Goal: Transaction & Acquisition: Purchase product/service

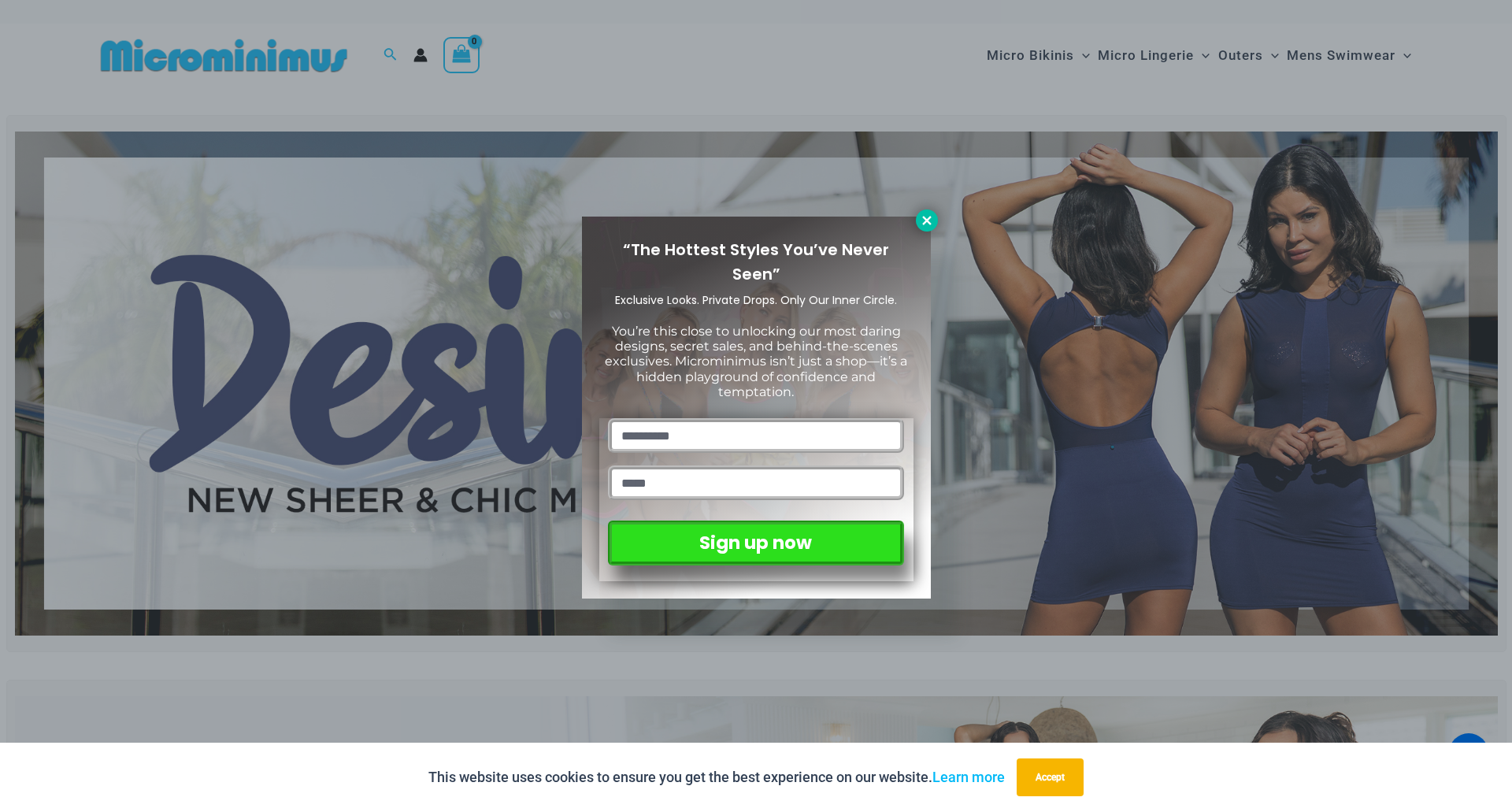
click at [932, 219] on icon at bounding box center [927, 221] width 14 height 14
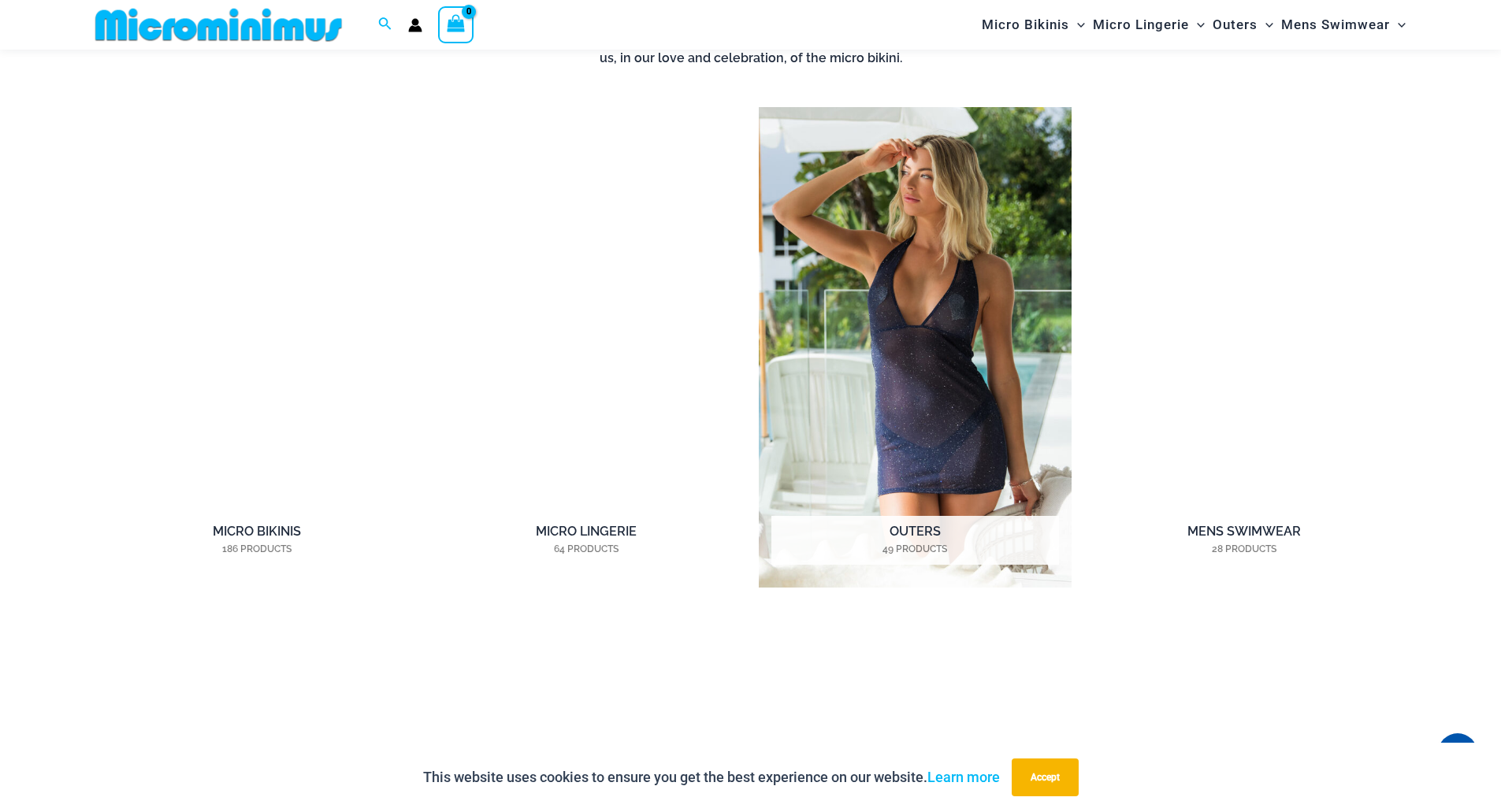
scroll to position [1405, 0]
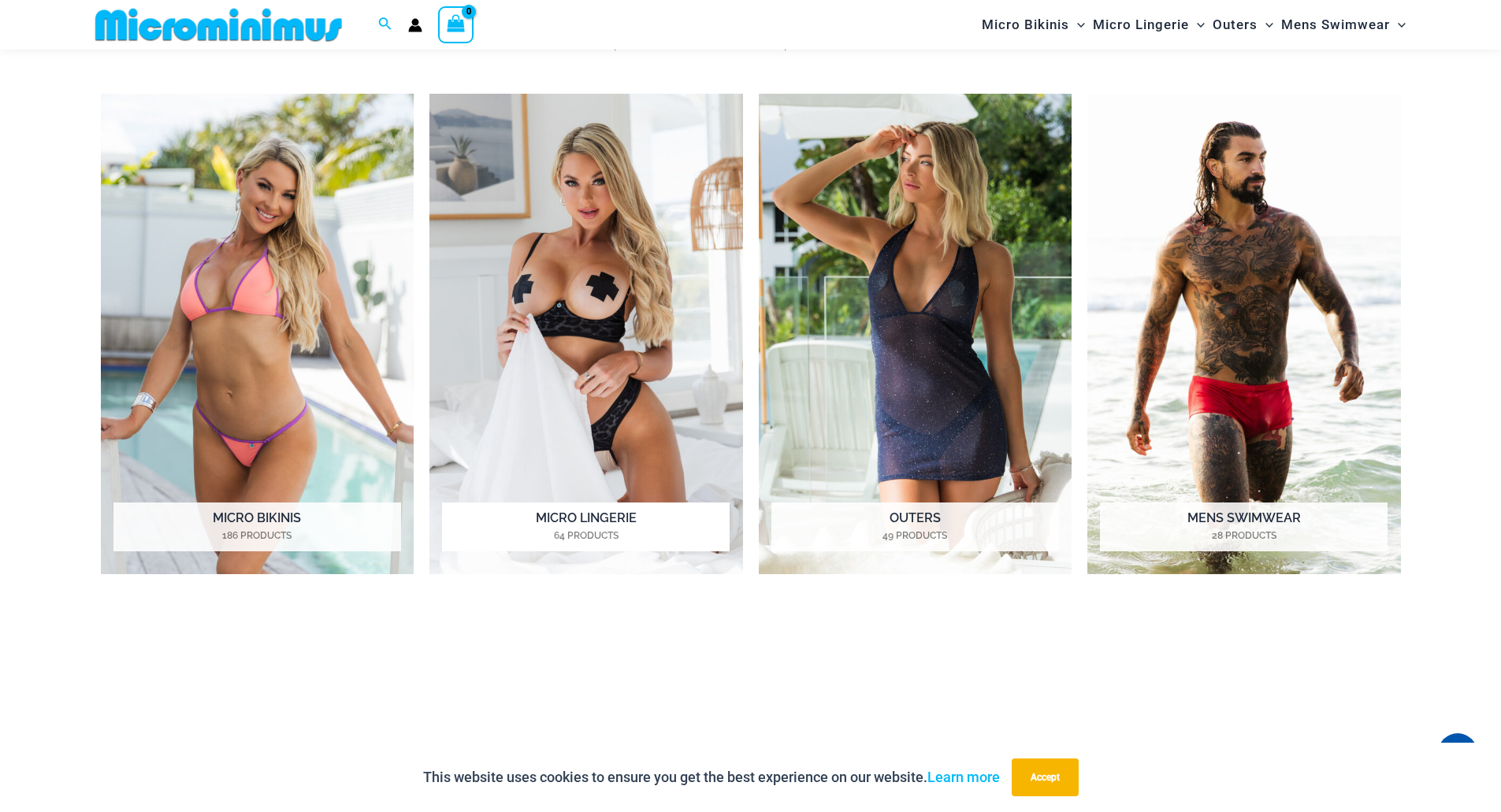
click at [603, 513] on h2 "Micro Lingerie 64 Products" at bounding box center [585, 526] width 288 height 49
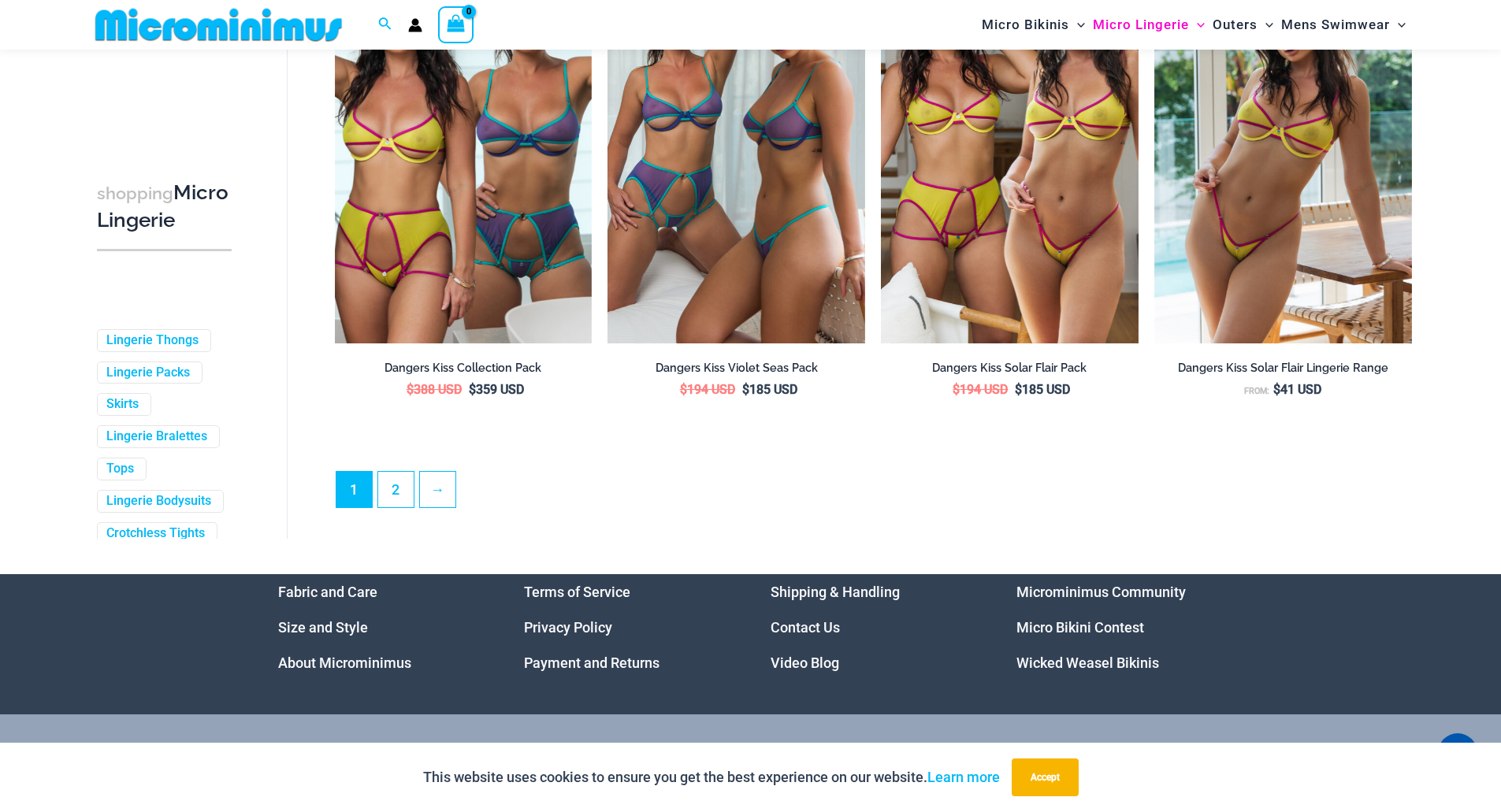
scroll to position [4161, 0]
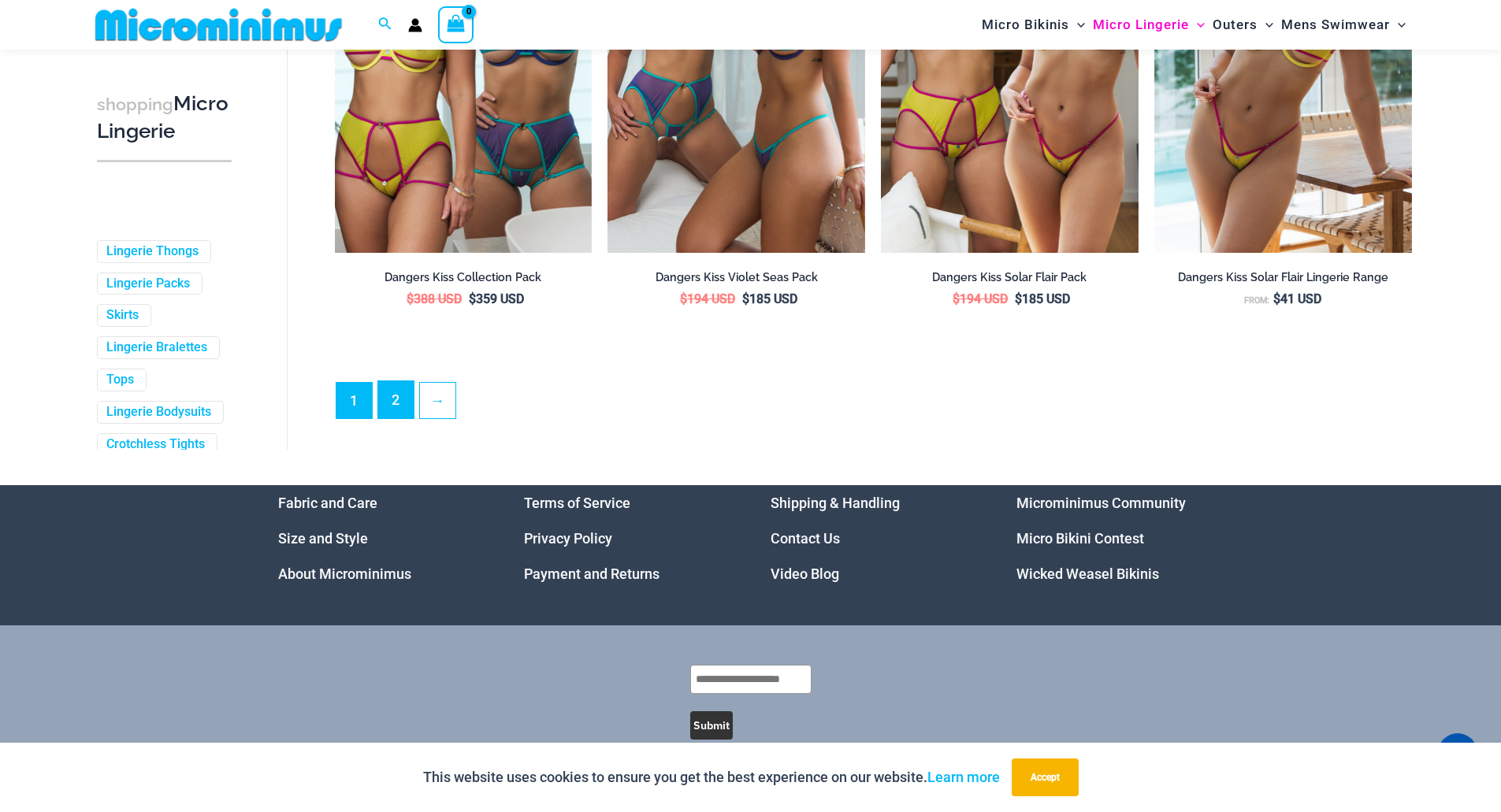
click at [404, 416] on link "2" at bounding box center [396, 400] width 36 height 37
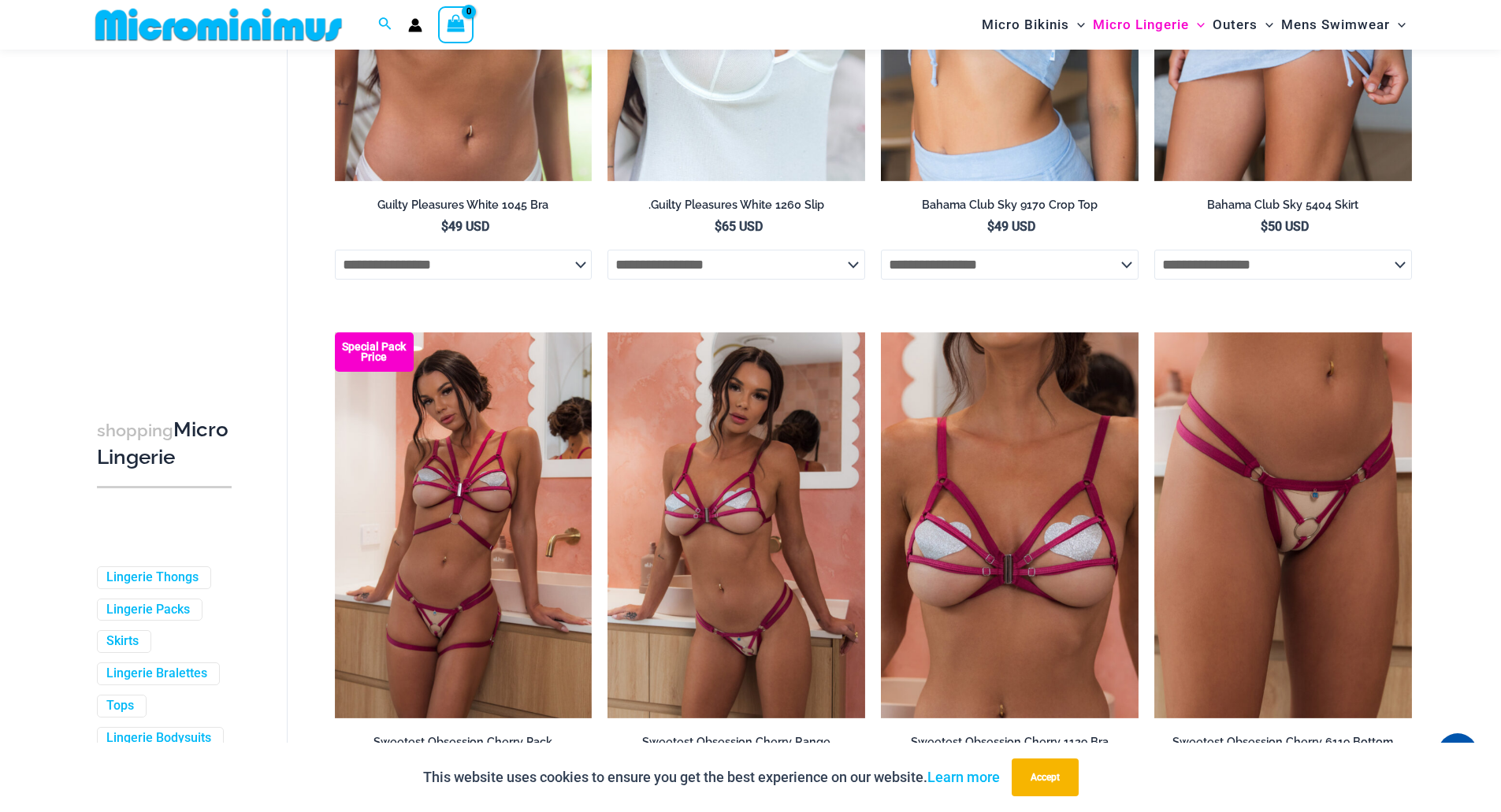
scroll to position [2743, 0]
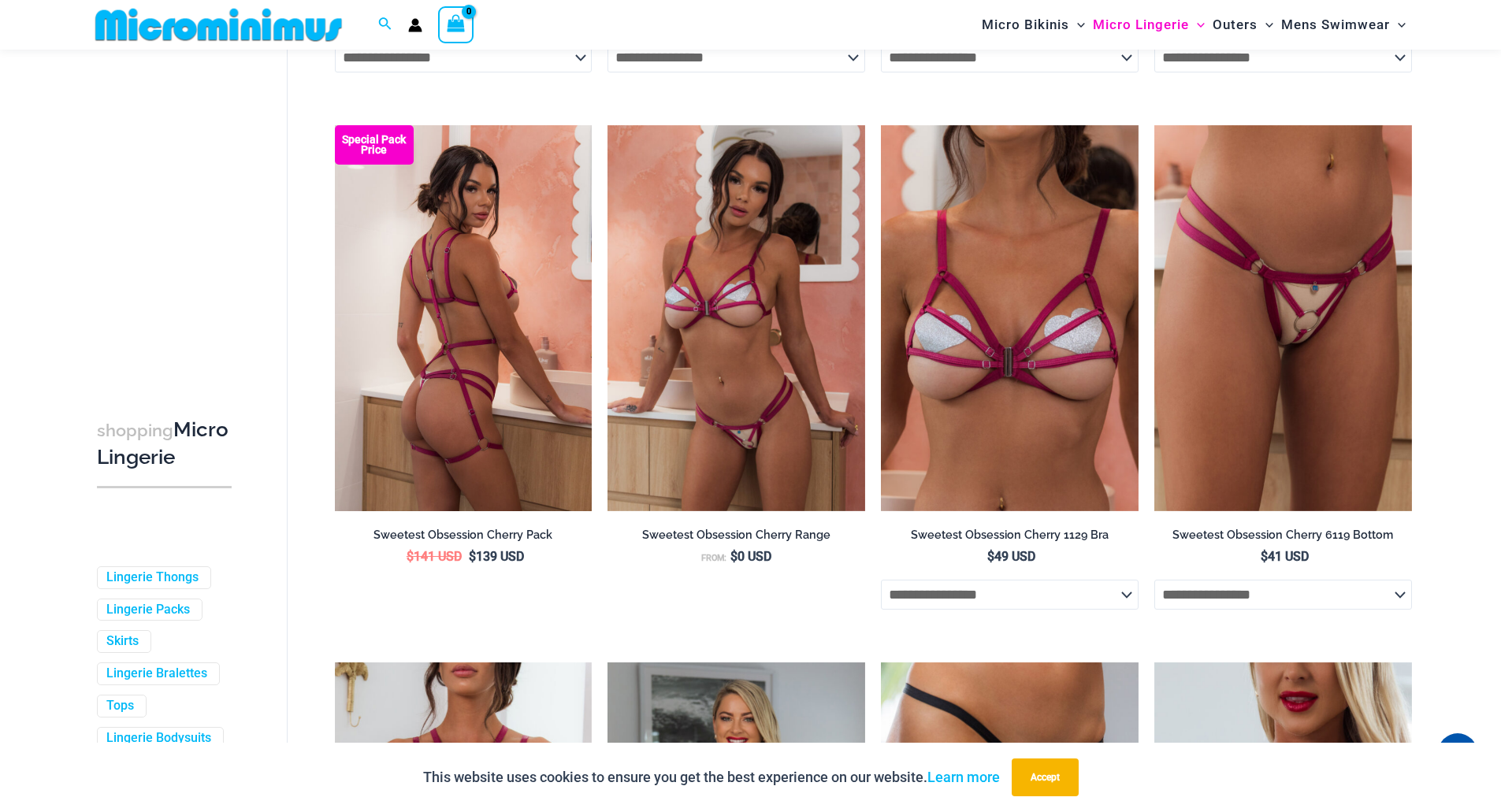
click at [522, 448] on img at bounding box center [463, 318] width 257 height 386
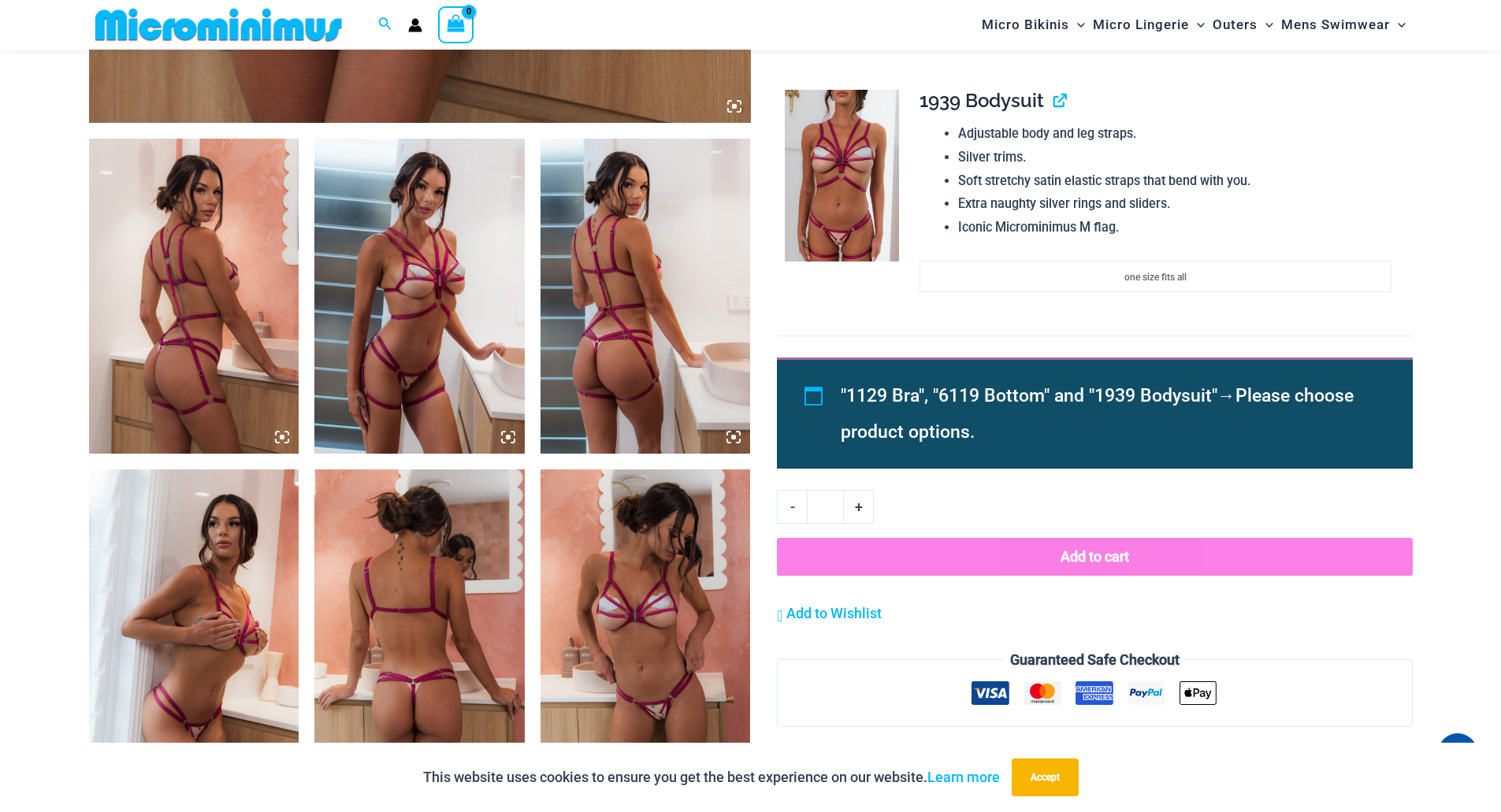
scroll to position [1011, 0]
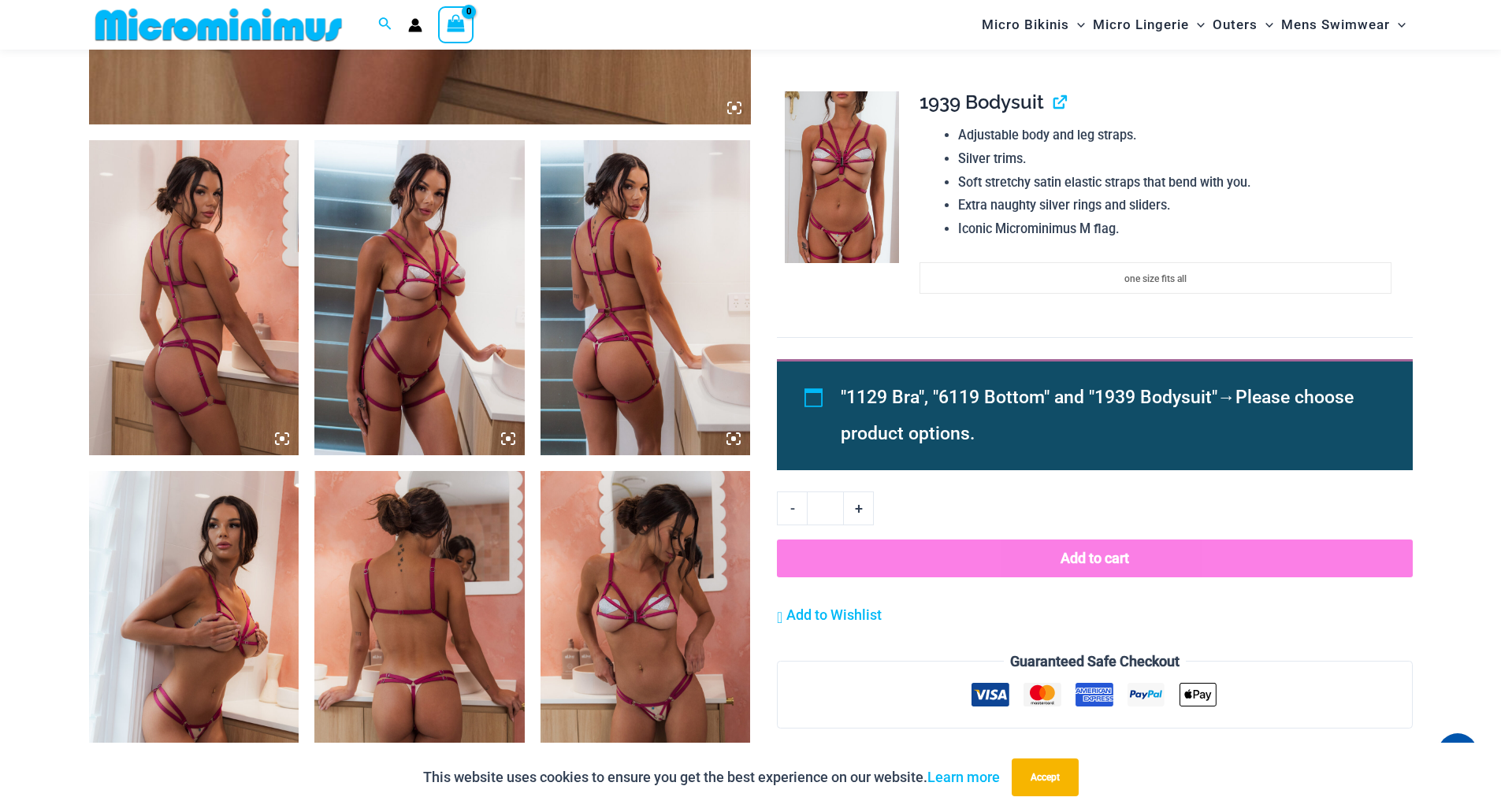
click at [199, 371] on img at bounding box center [194, 297] width 210 height 315
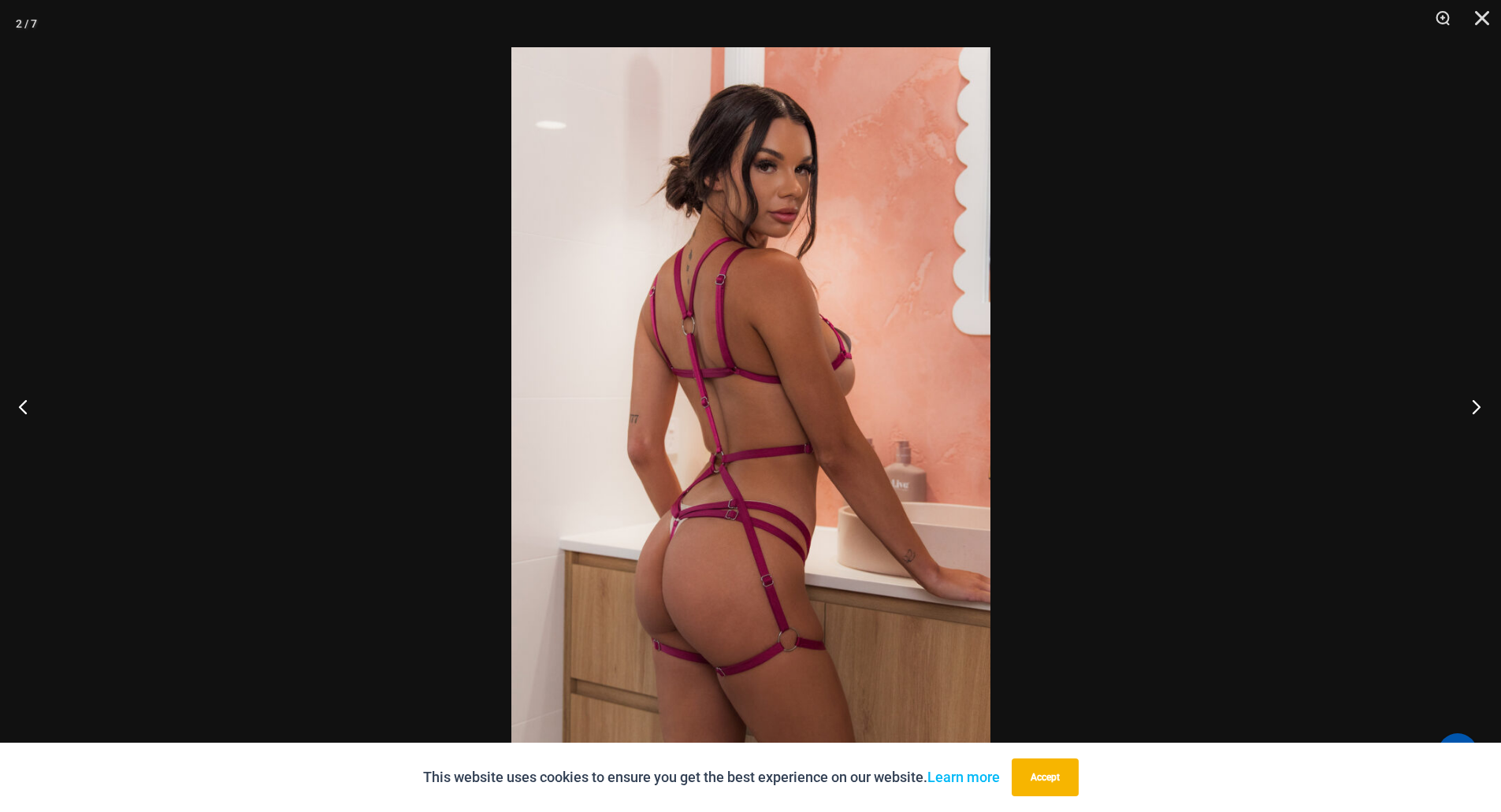
click at [1469, 405] on button "Next" at bounding box center [1471, 406] width 59 height 78
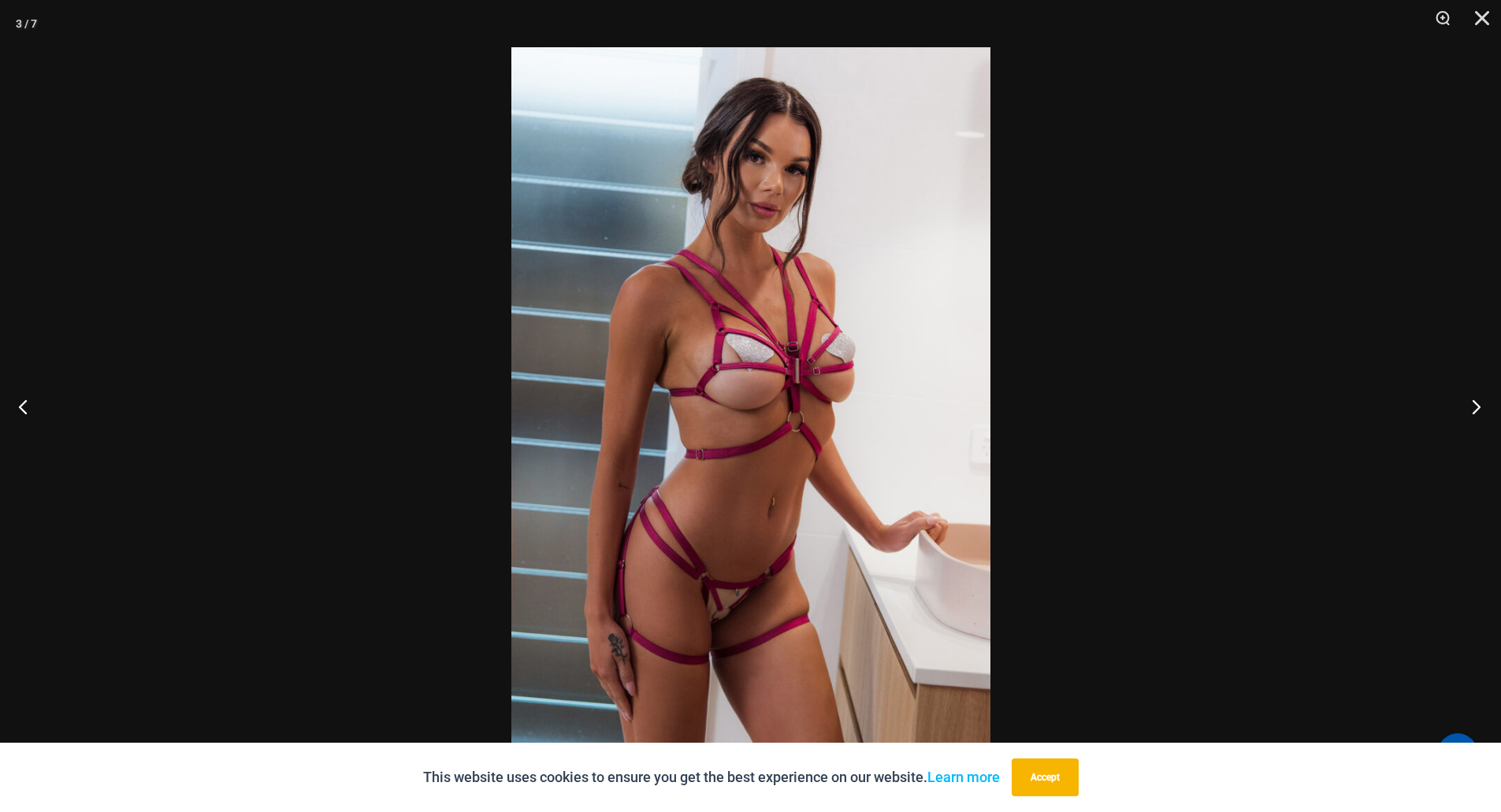
click at [1469, 405] on button "Next" at bounding box center [1471, 406] width 59 height 78
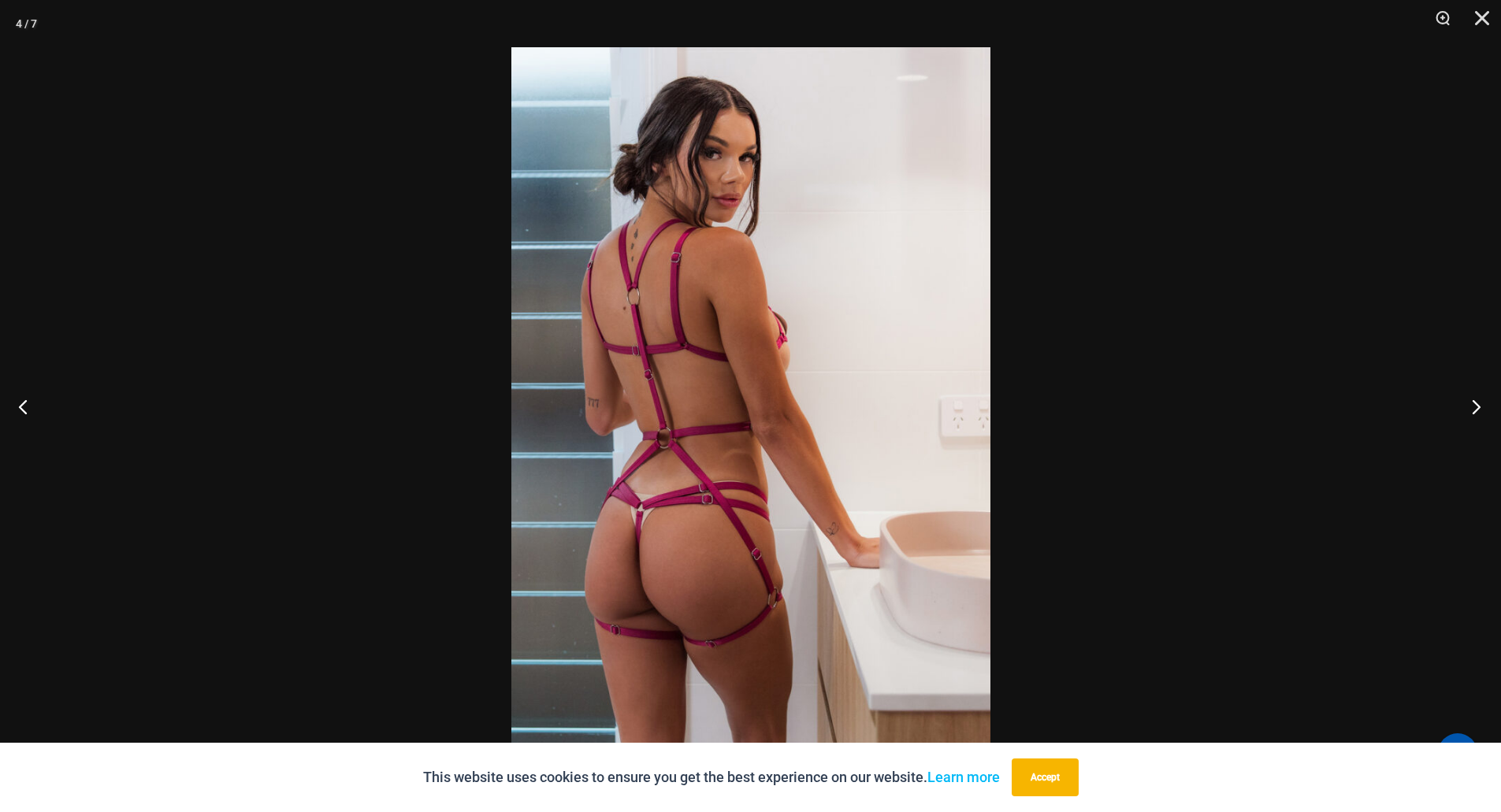
click at [1469, 405] on button "Next" at bounding box center [1471, 406] width 59 height 78
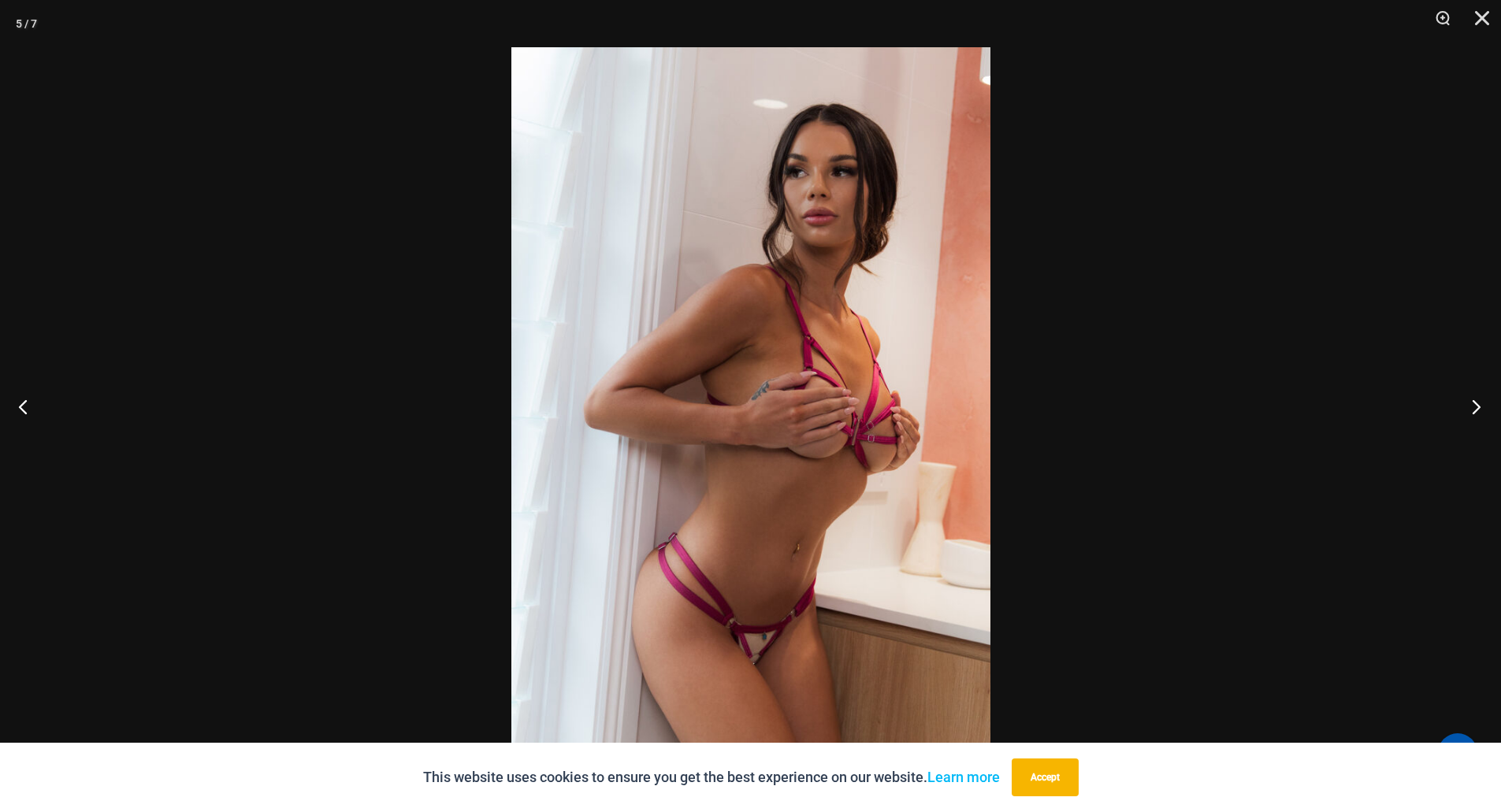
click at [1469, 405] on button "Next" at bounding box center [1471, 406] width 59 height 78
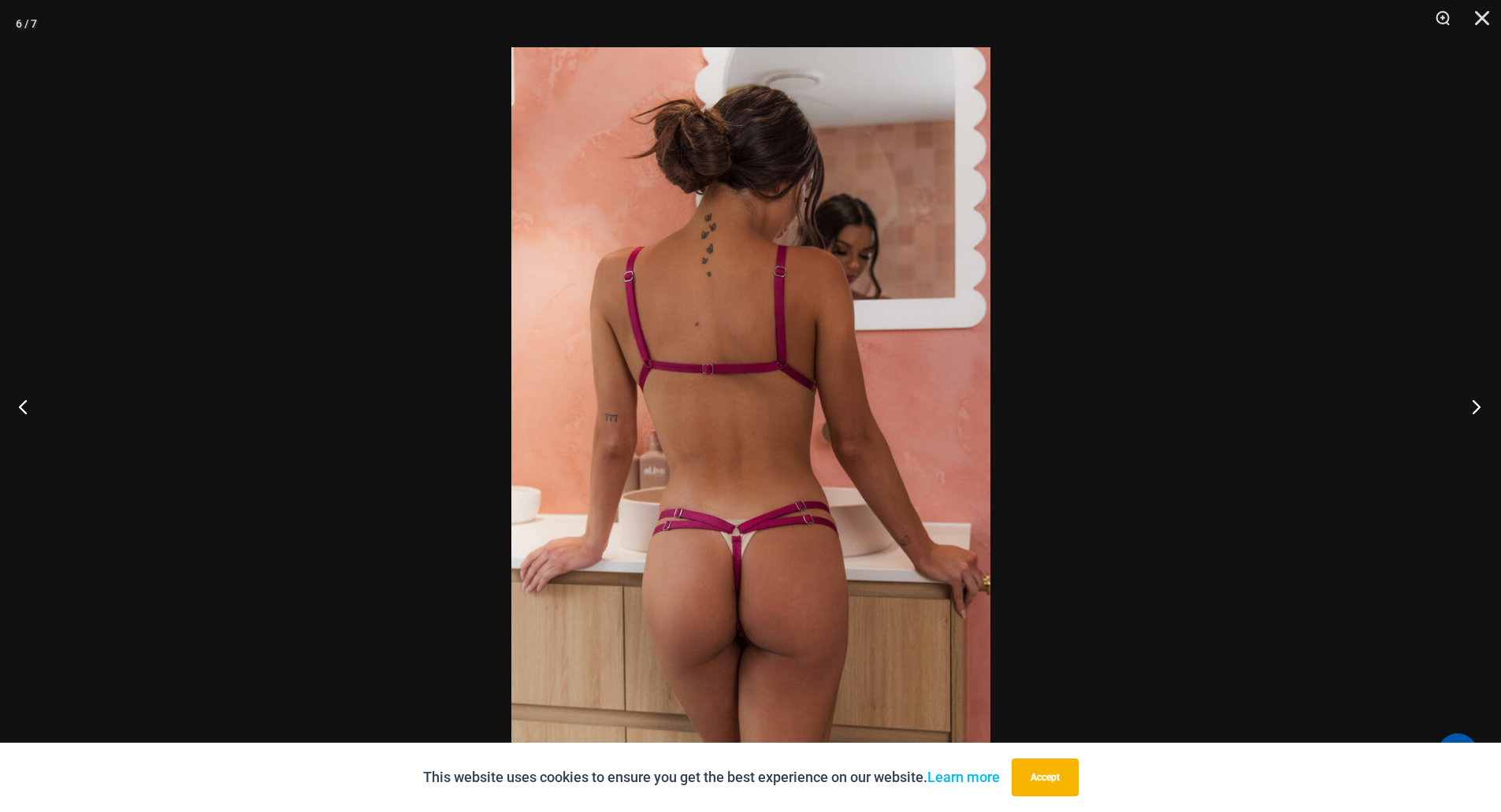
click at [1469, 405] on button "Next" at bounding box center [1471, 406] width 59 height 78
